Goal: Communication & Community: Share content

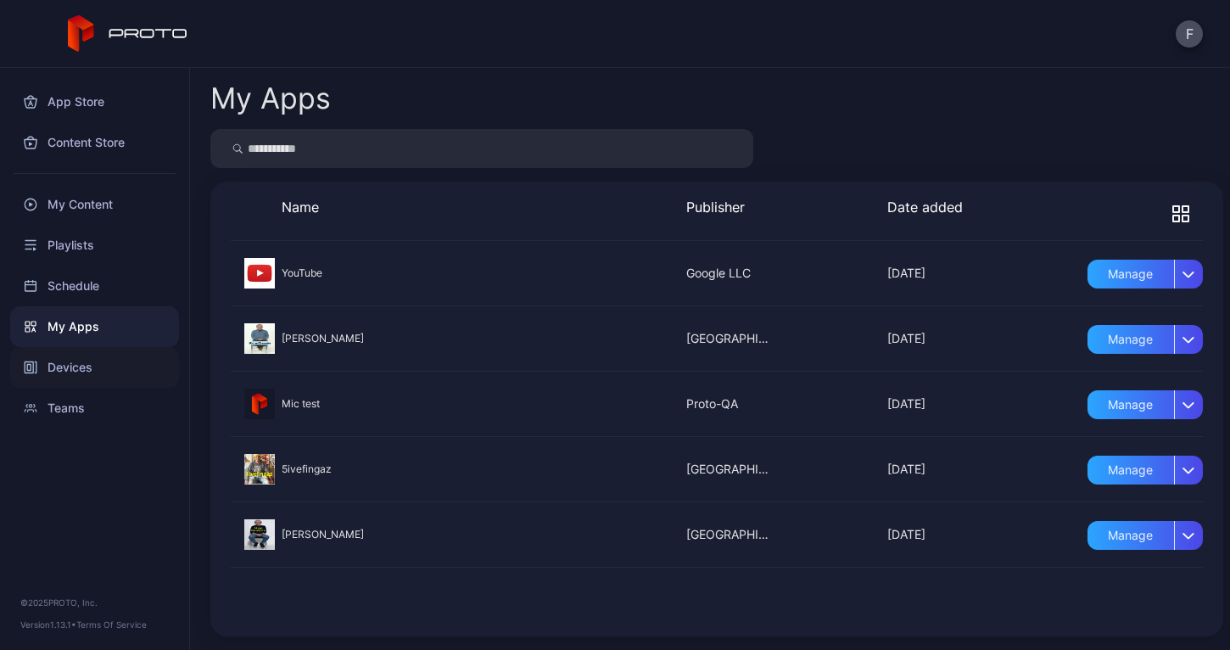
click at [88, 370] on div "Devices" at bounding box center [94, 367] width 169 height 41
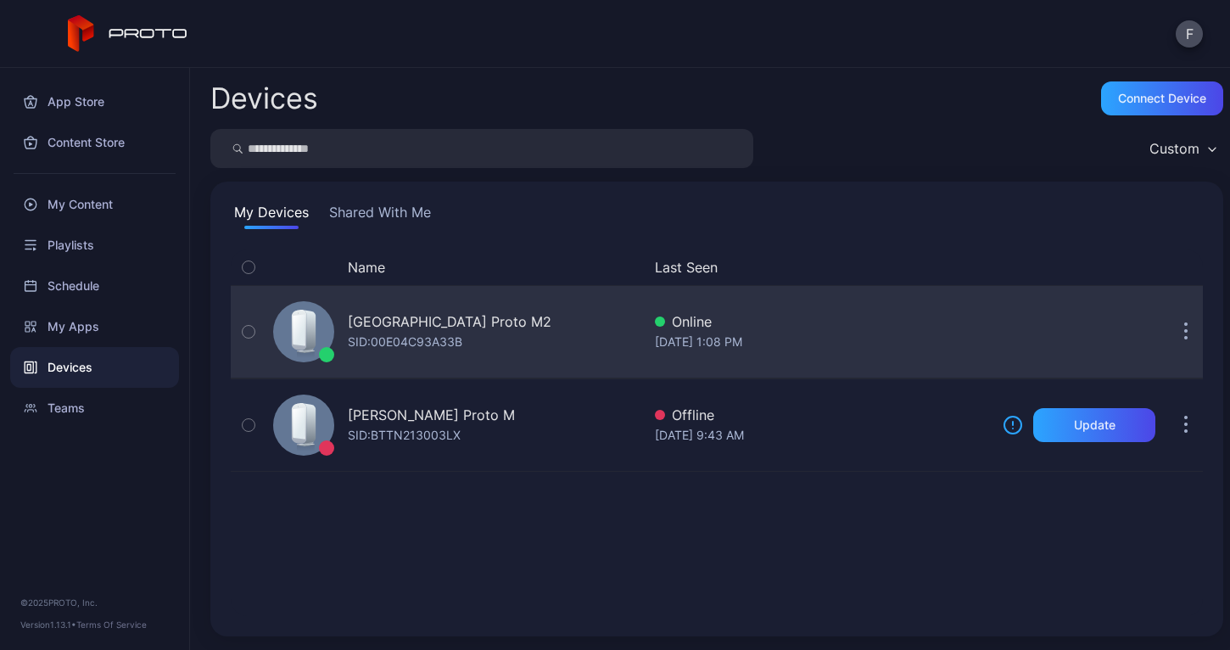
click at [257, 331] on button "button" at bounding box center [249, 332] width 36 height 92
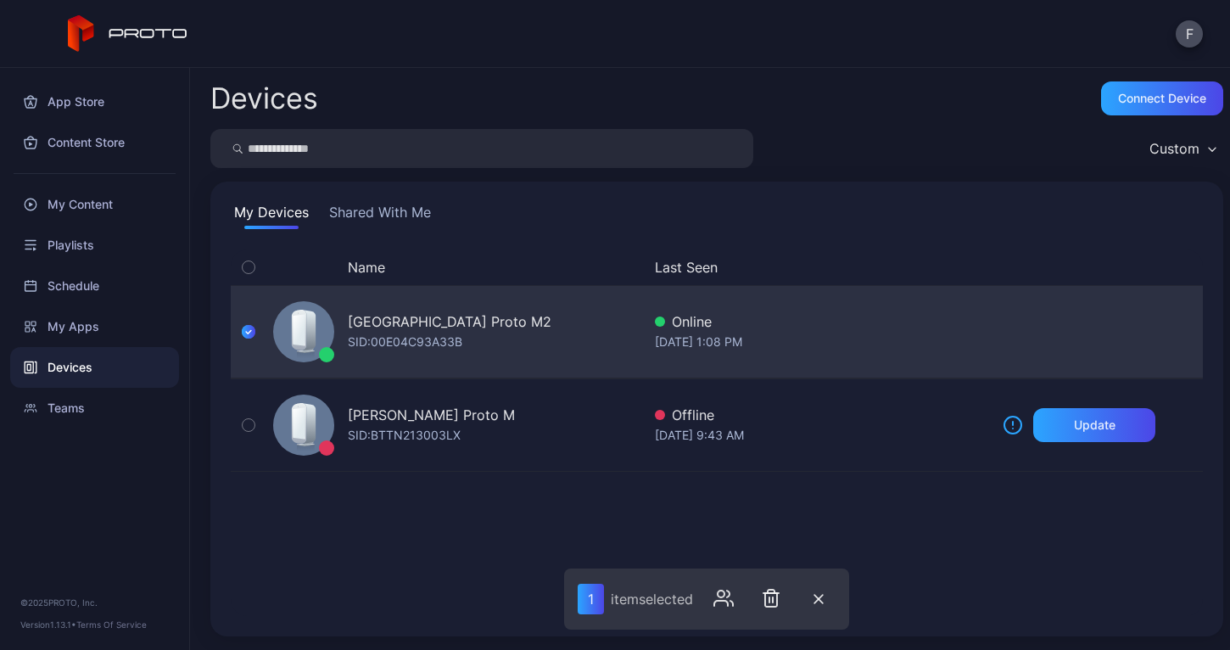
click at [848, 339] on div "[DATE] 1:08 PM" at bounding box center [822, 342] width 334 height 20
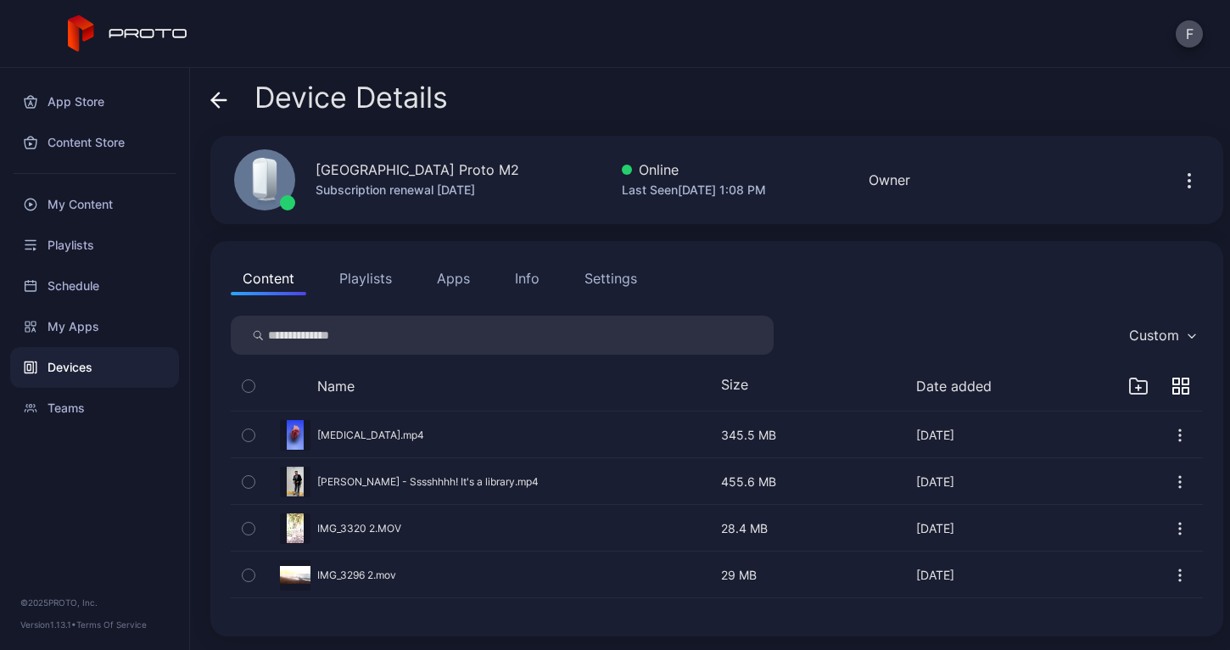
click at [1189, 180] on icon "button" at bounding box center [1190, 181] width 2 height 2
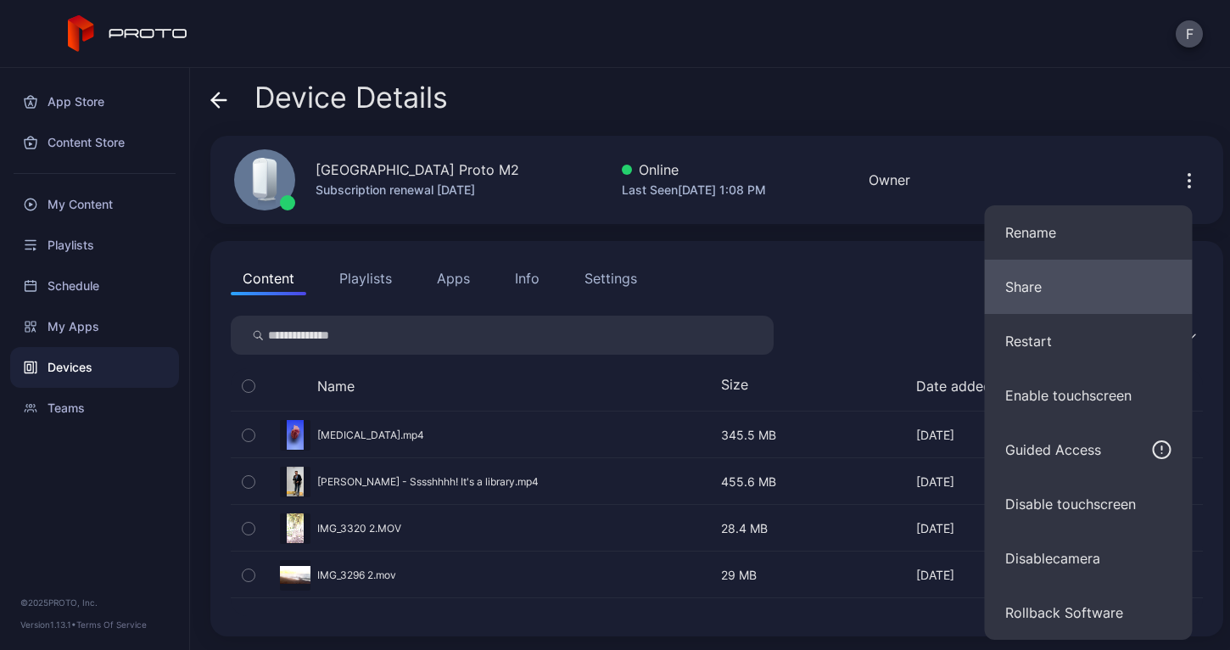
click at [1054, 296] on button "Share" at bounding box center [1089, 287] width 208 height 54
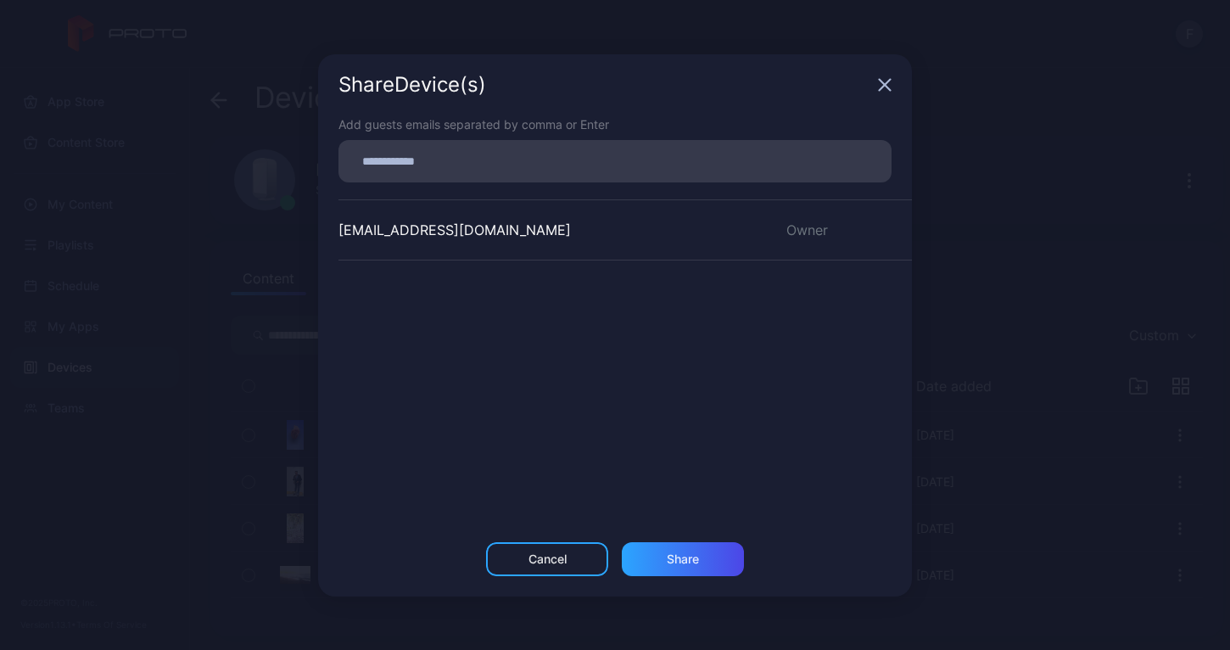
click at [378, 164] on input at bounding box center [615, 161] width 533 height 22
type input "**********"
click at [687, 562] on div "Share" at bounding box center [683, 559] width 32 height 14
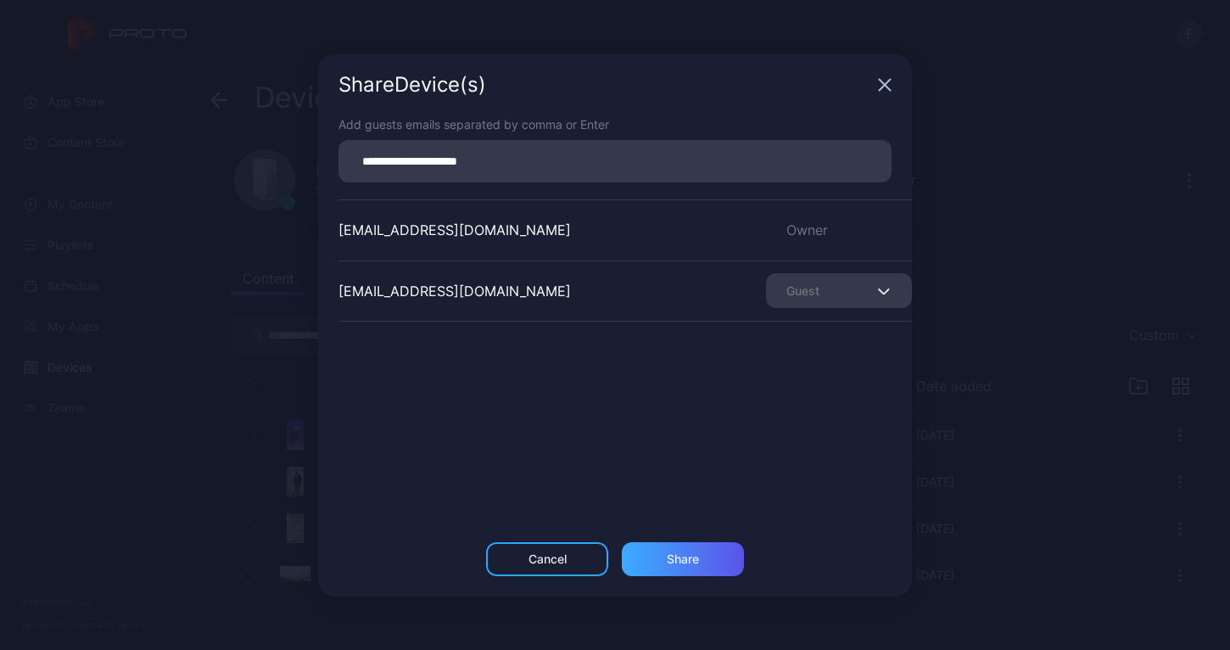
type input "**********"
click at [698, 569] on div "Share" at bounding box center [683, 559] width 122 height 34
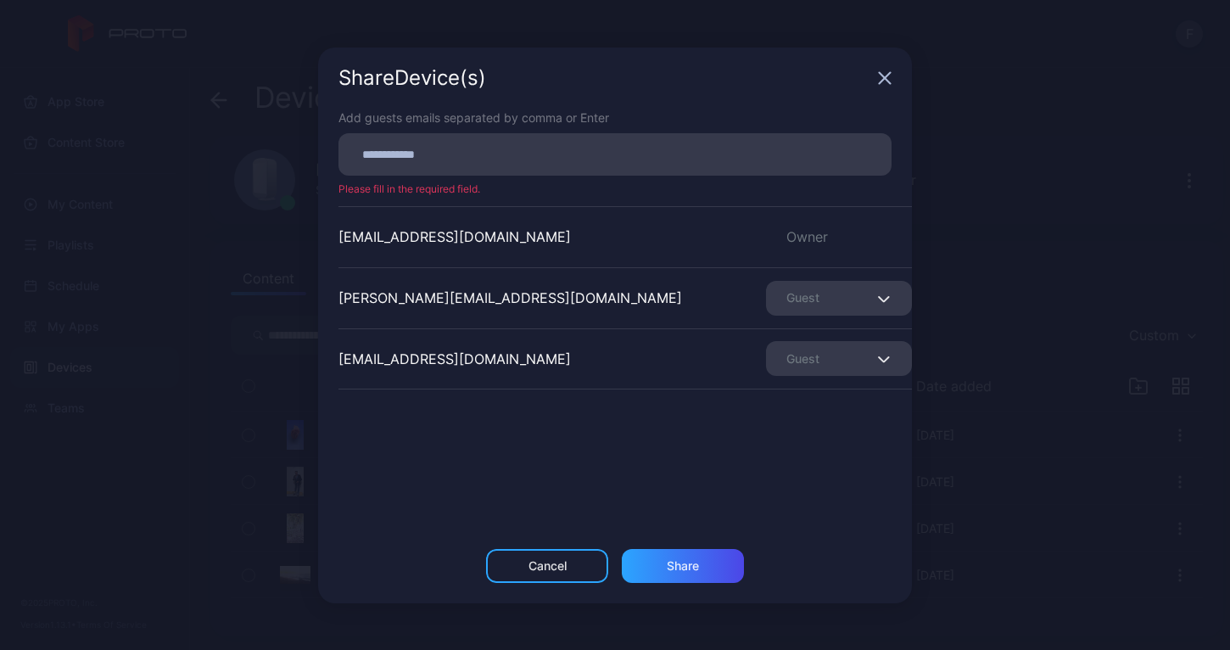
click at [877, 295] on icon "button" at bounding box center [883, 298] width 13 height 7
click at [938, 286] on div "Share Device (s) Add guests emails separated by comma or Enter Please fill in t…" at bounding box center [615, 325] width 1230 height 650
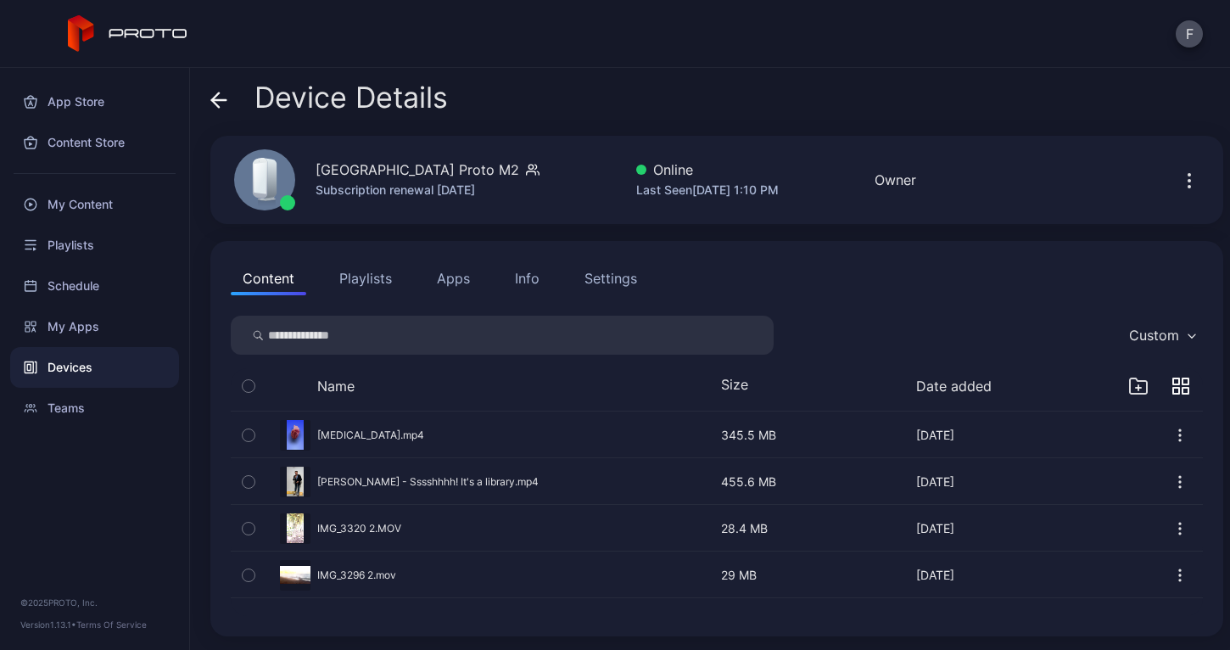
click at [1189, 186] on icon "button" at bounding box center [1190, 187] width 2 height 2
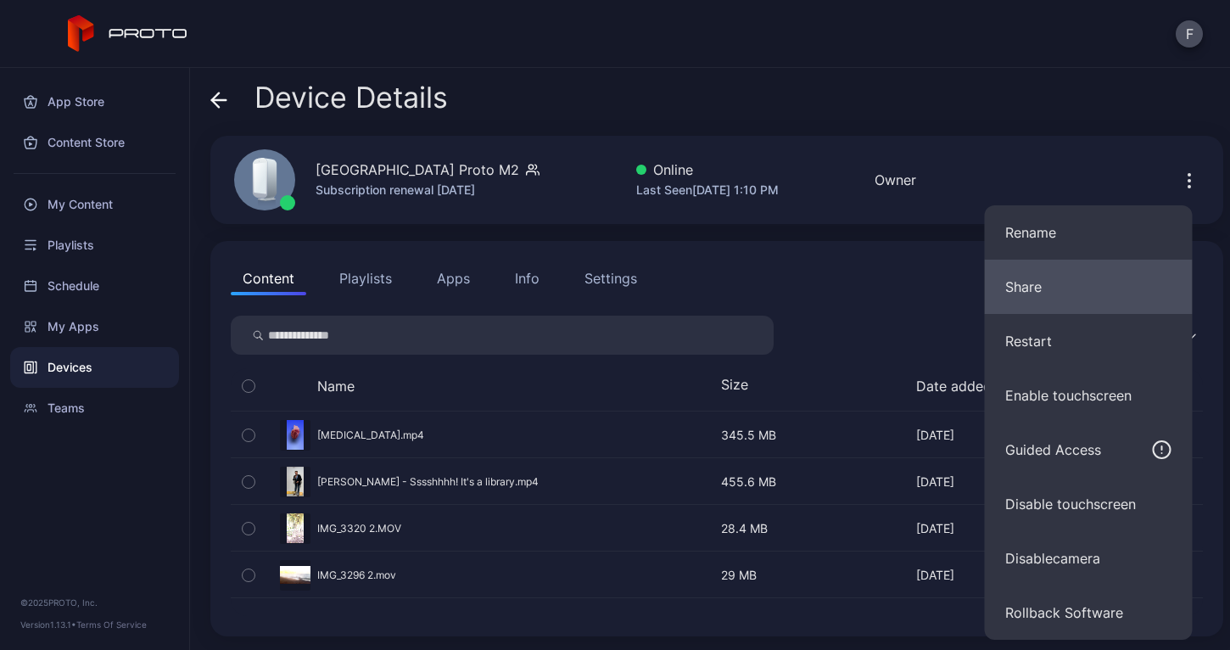
click at [1055, 288] on button "Share" at bounding box center [1089, 287] width 208 height 54
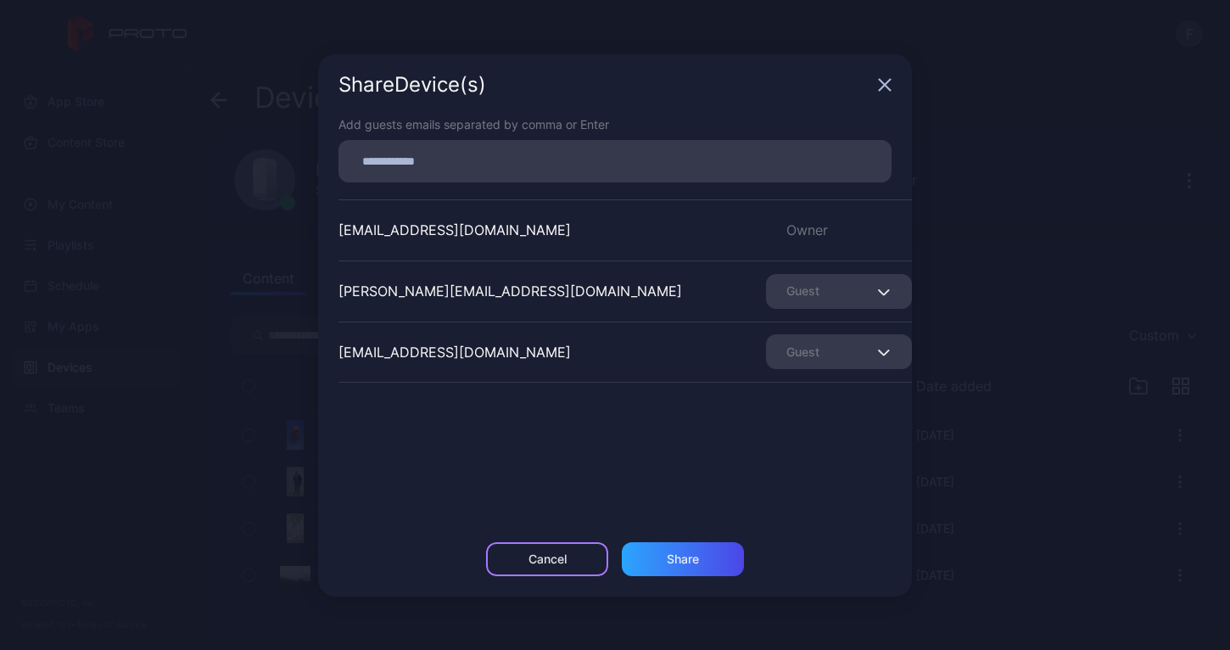
click at [552, 560] on div "Cancel" at bounding box center [548, 559] width 38 height 14
